Goal: Information Seeking & Learning: Check status

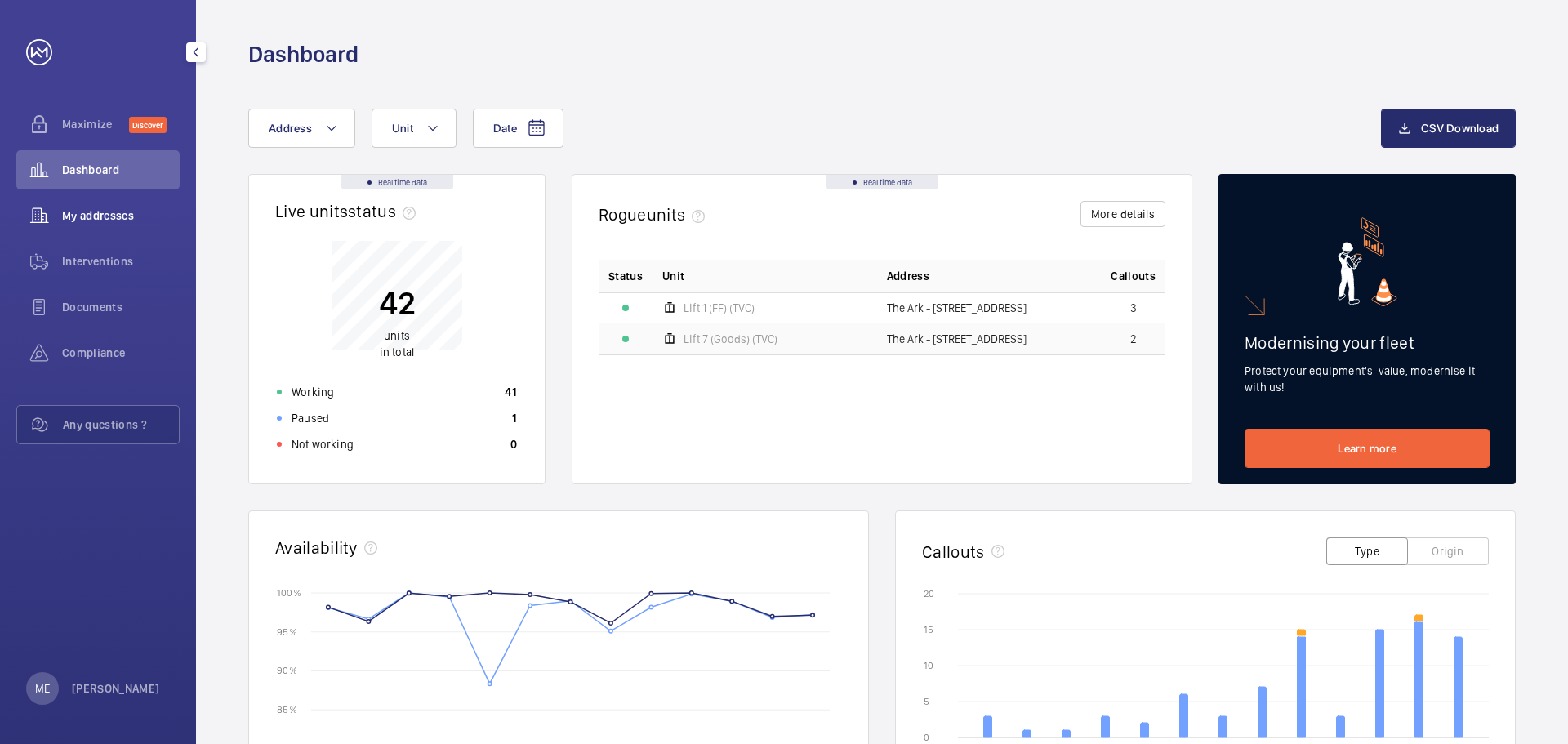
click at [117, 223] on span "My addresses" at bounding box center [120, 216] width 118 height 16
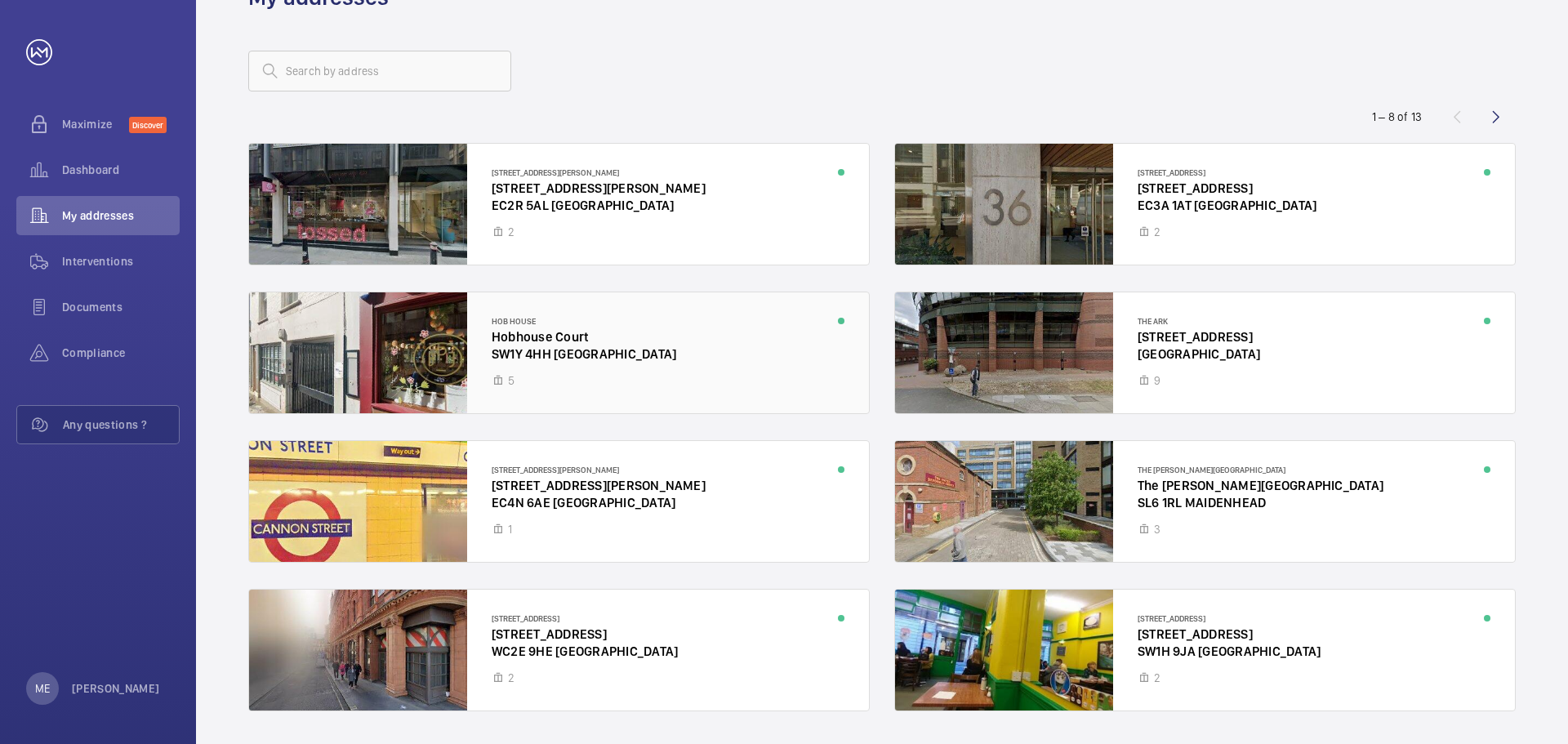
scroll to position [107, 0]
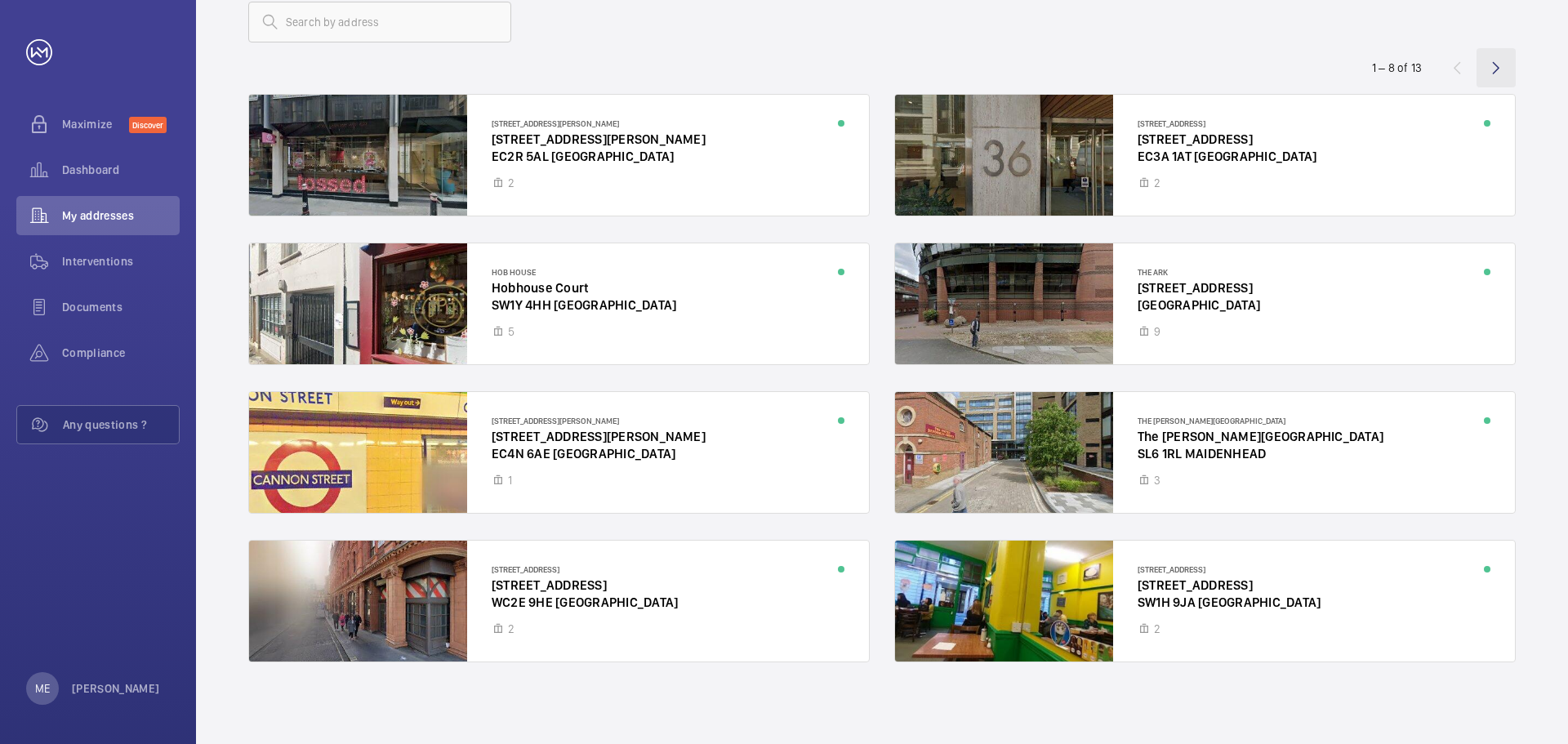
click at [1499, 69] on wm-front-icon-button at bounding box center [1496, 67] width 39 height 39
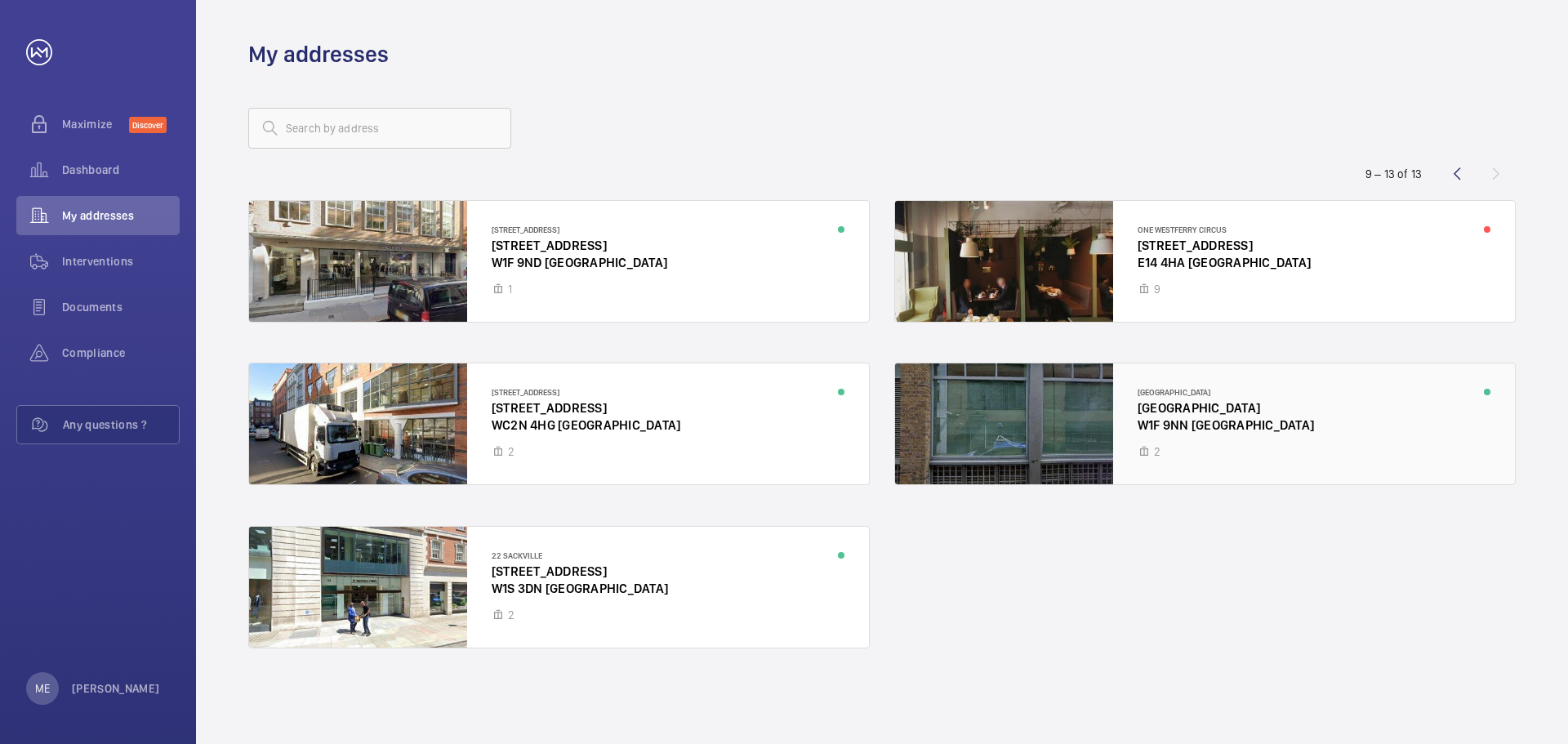
click at [1045, 458] on div at bounding box center [1204, 423] width 620 height 121
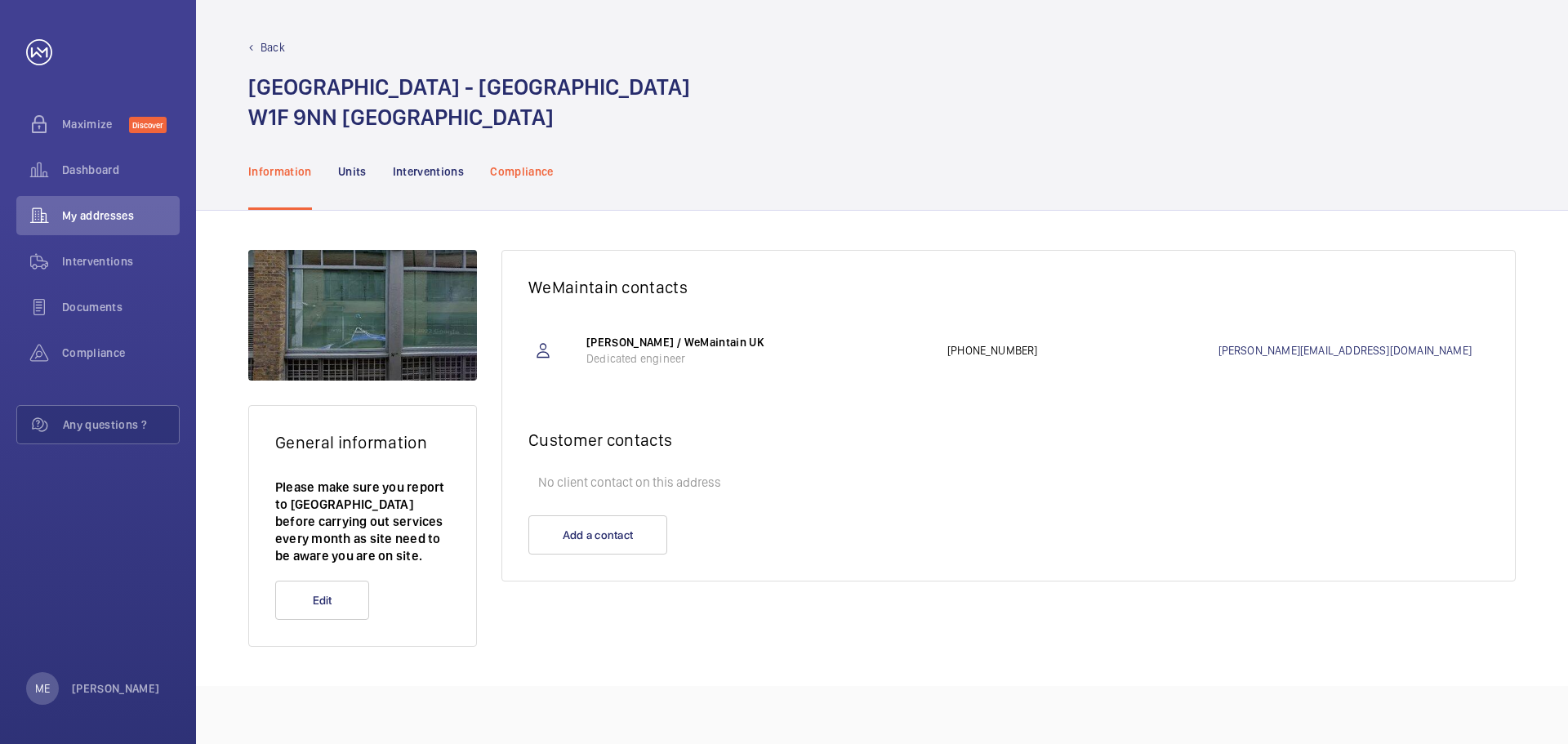
click at [506, 174] on p "Compliance" at bounding box center [522, 171] width 64 height 16
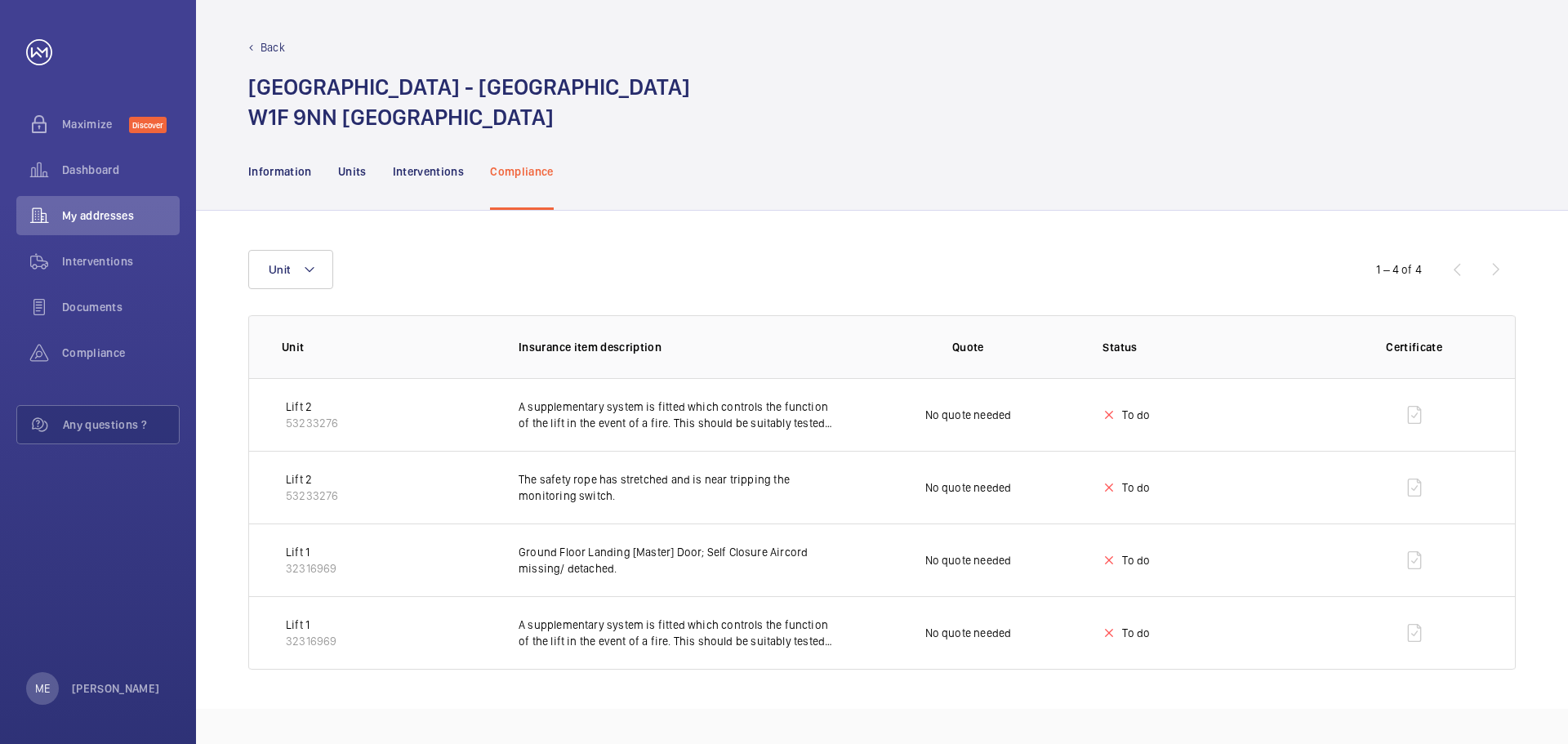
click at [243, 53] on div "Back [GEOGRAPHIC_DATA] - [STREET_ADDRESS]" at bounding box center [882, 66] width 1372 height 132
click at [248, 51] on div "Back" at bounding box center [881, 47] width 1267 height 16
